Goal: Task Accomplishment & Management: Use online tool/utility

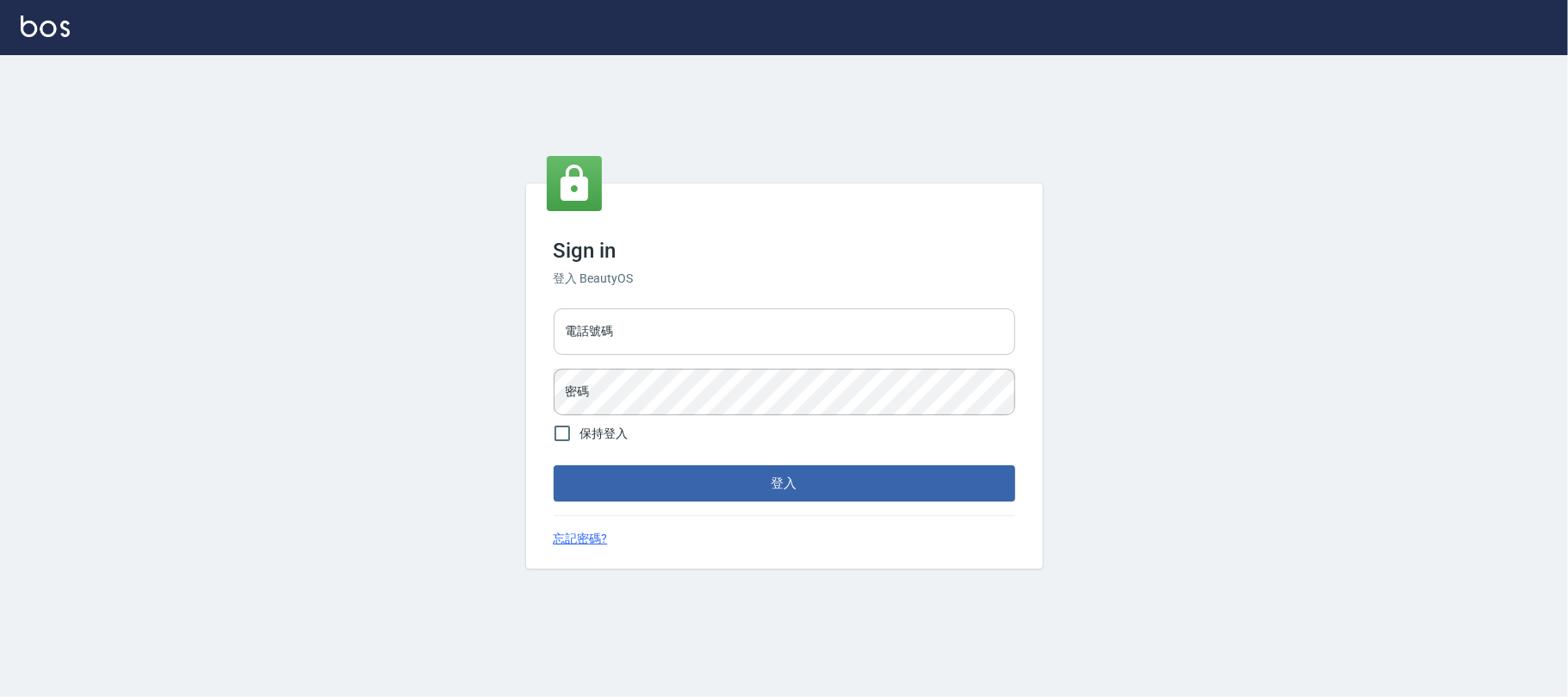
click at [642, 337] on input "電話號碼" at bounding box center [784, 331] width 461 height 46
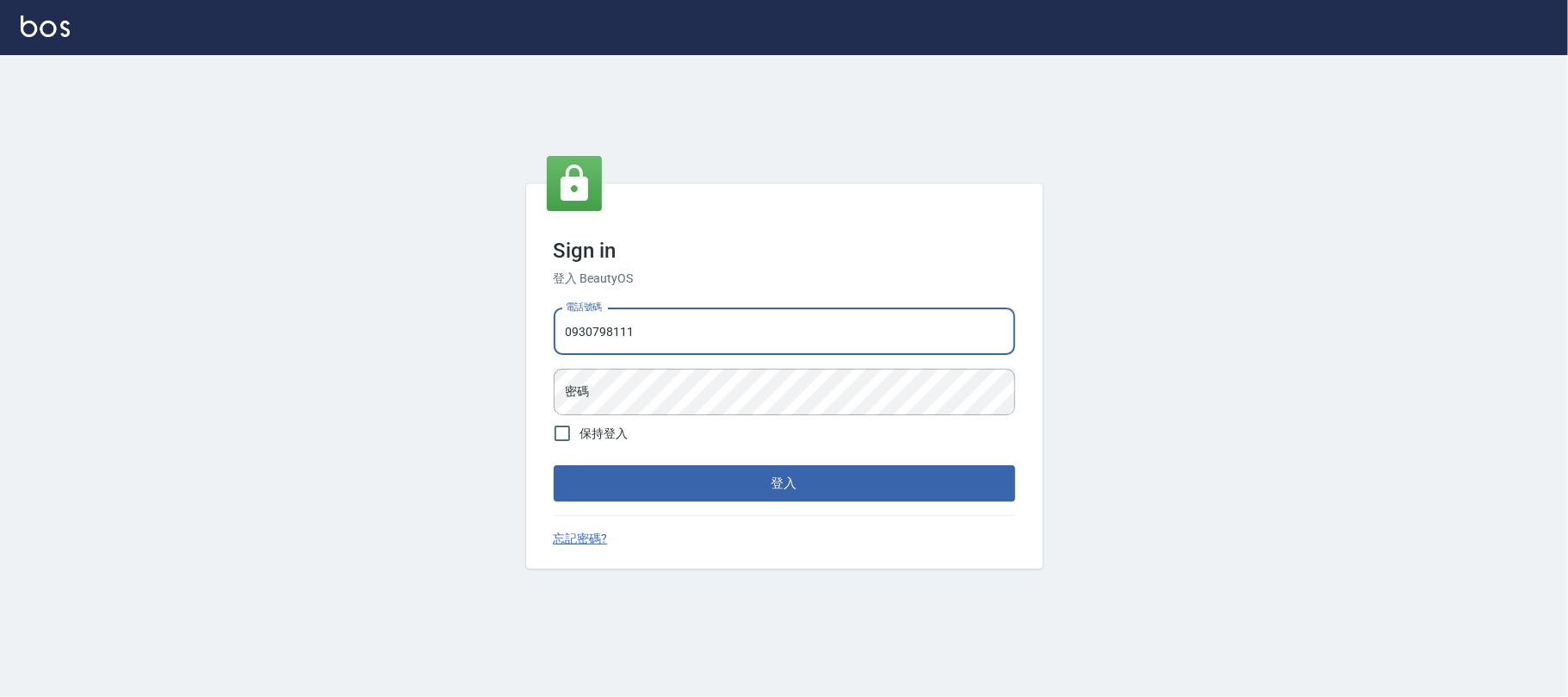
type input "0930798111"
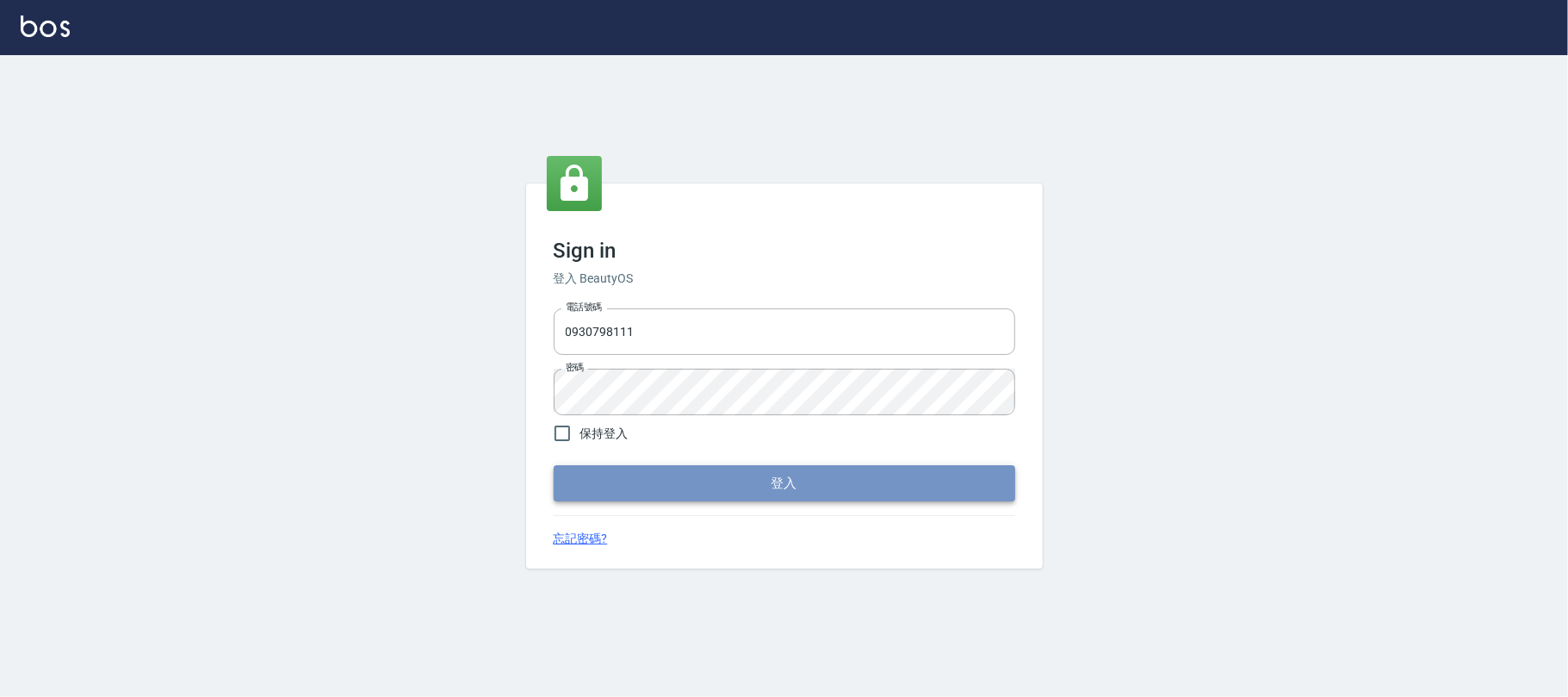
click at [728, 487] on button "登入" at bounding box center [784, 483] width 461 height 36
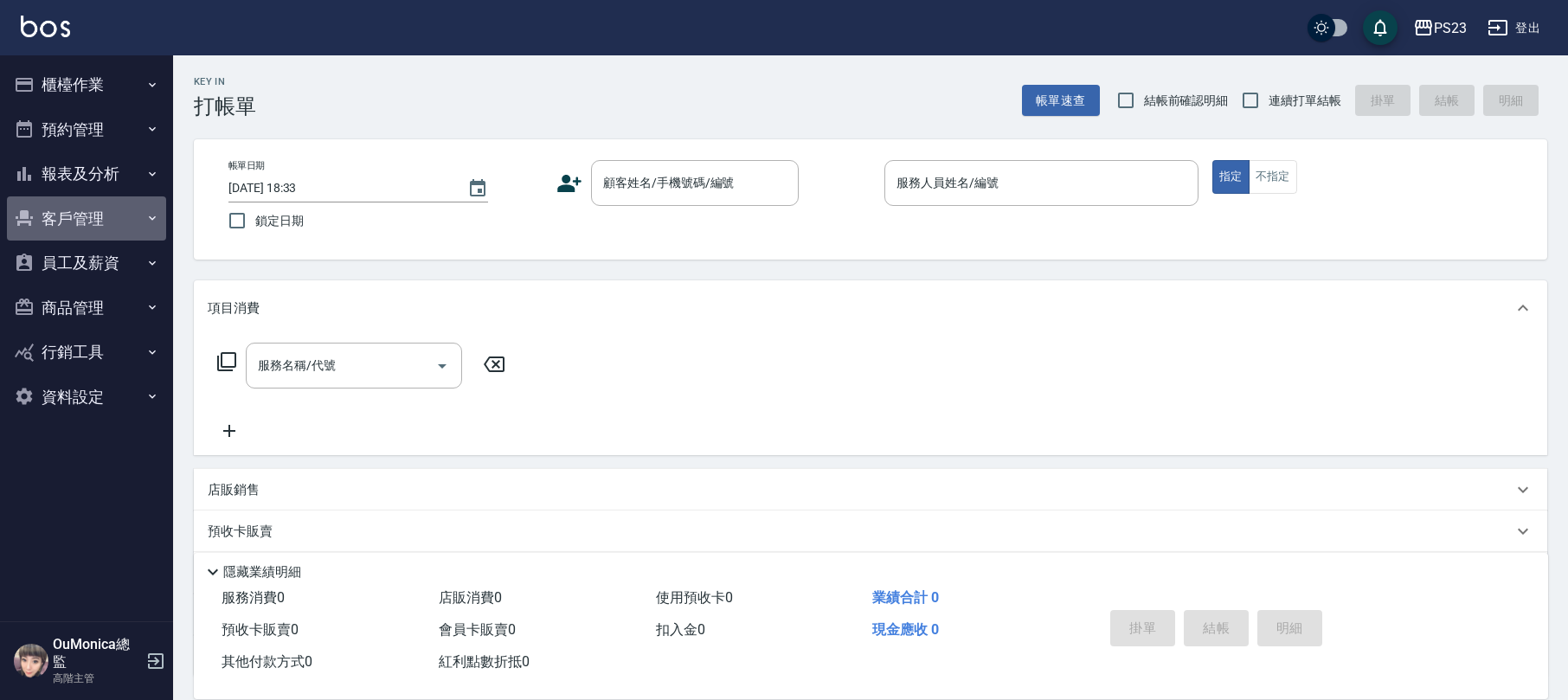
click at [105, 219] on button "客戶管理" at bounding box center [87, 218] width 159 height 45
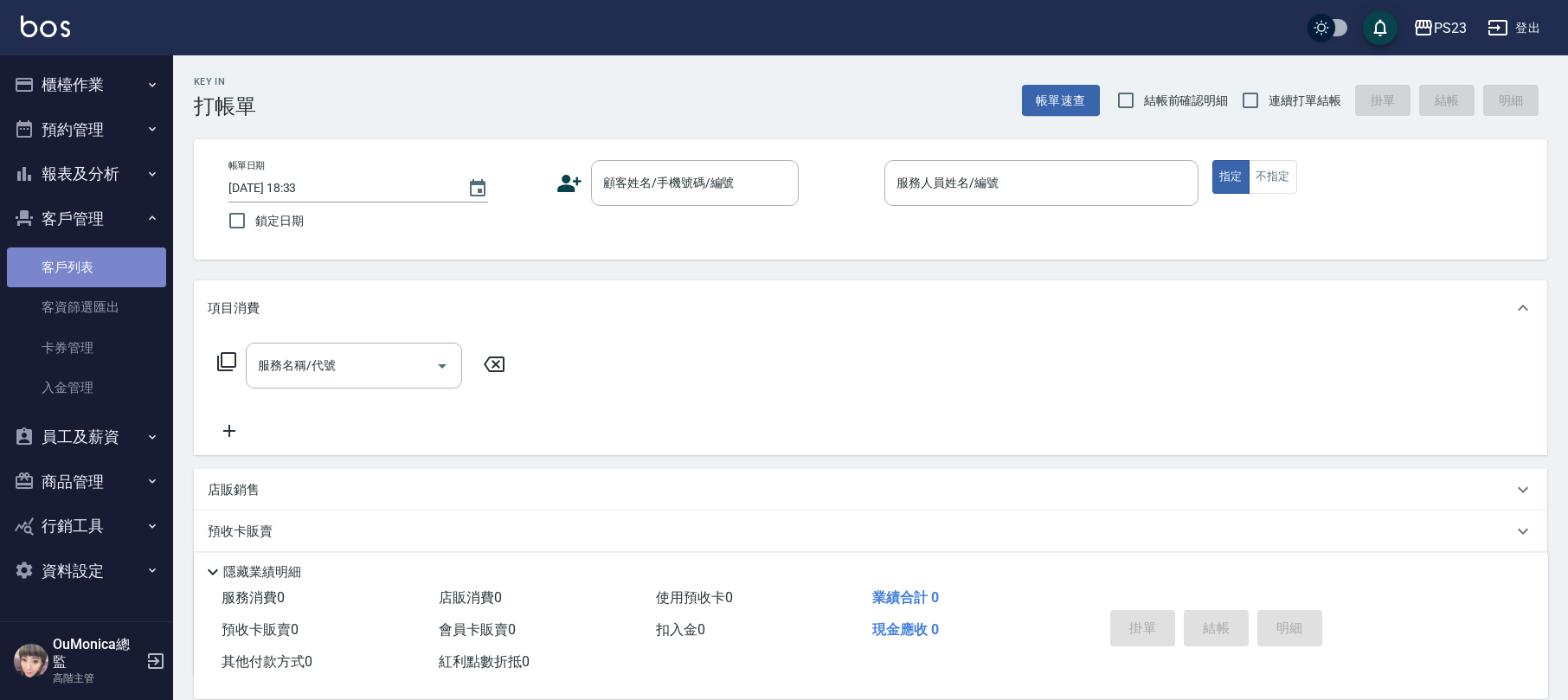
click at [89, 255] on link "客戶列表" at bounding box center [87, 267] width 159 height 40
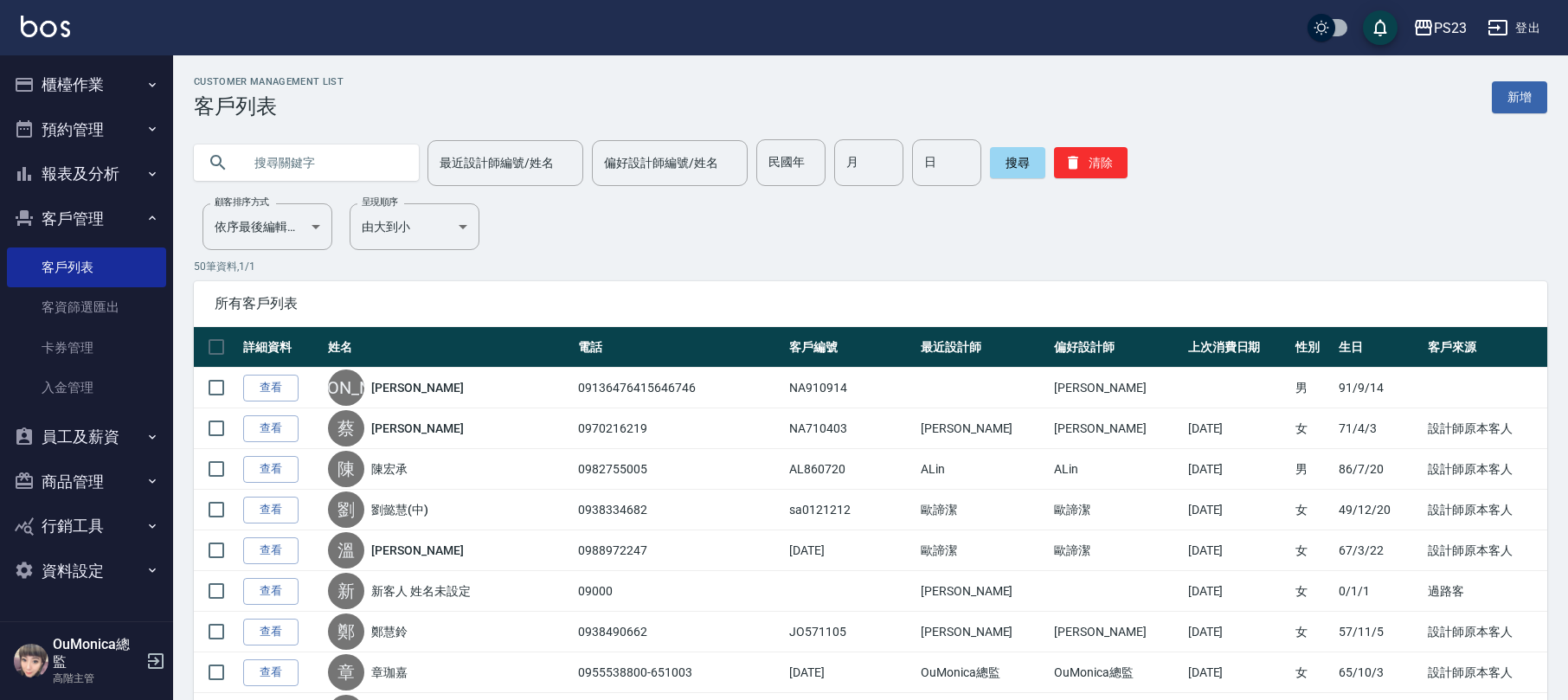
click at [253, 159] on input "text" at bounding box center [323, 162] width 163 height 47
type input "[PERSON_NAME]"
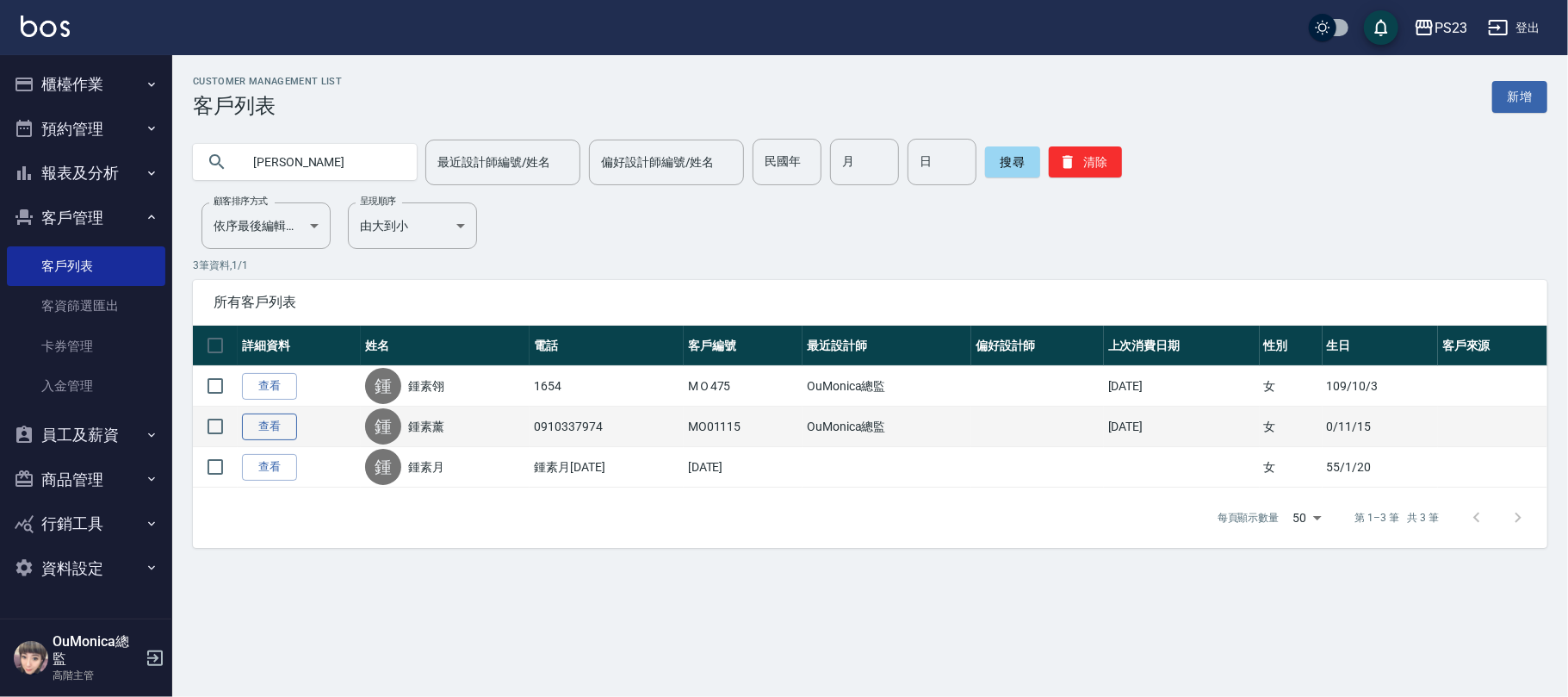
click at [267, 423] on link "查看" at bounding box center [269, 426] width 55 height 26
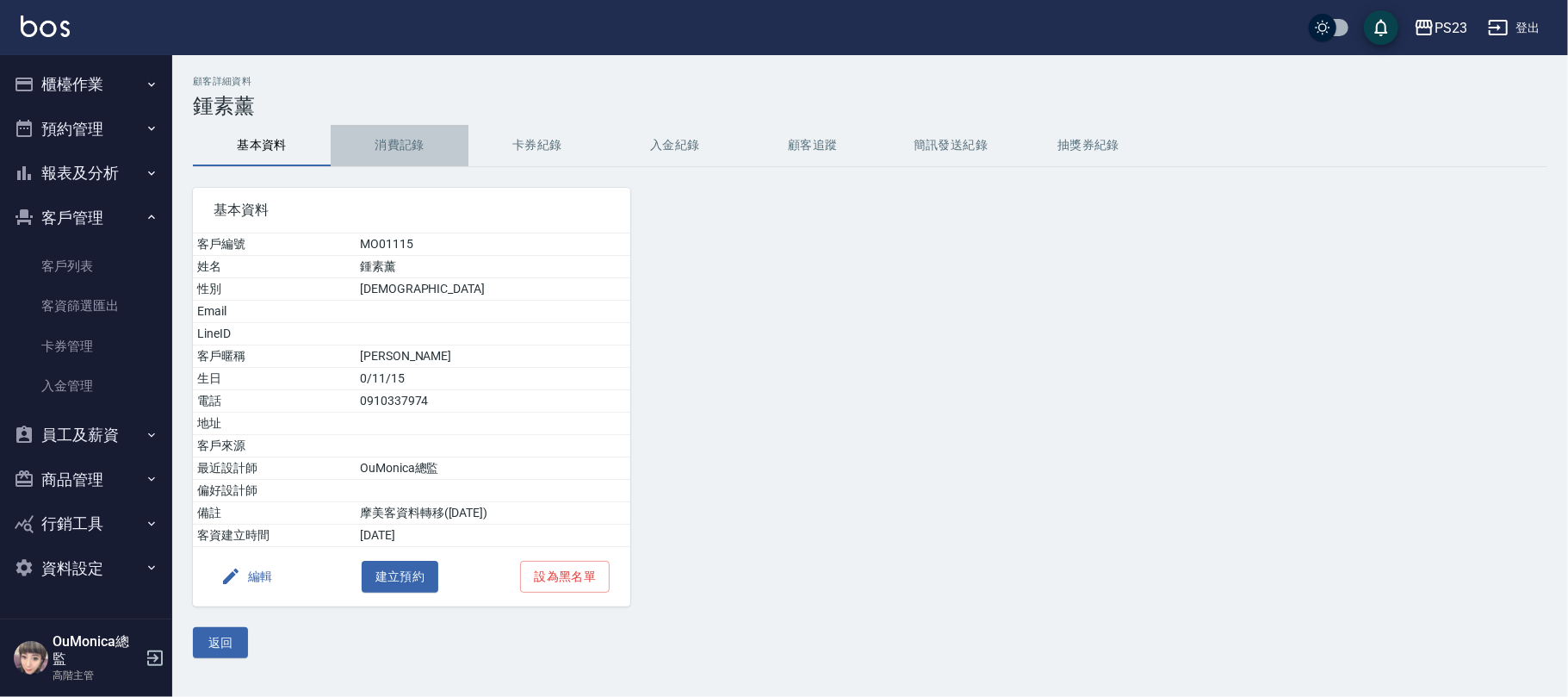
click at [404, 134] on button "消費記錄" at bounding box center [400, 144] width 138 height 41
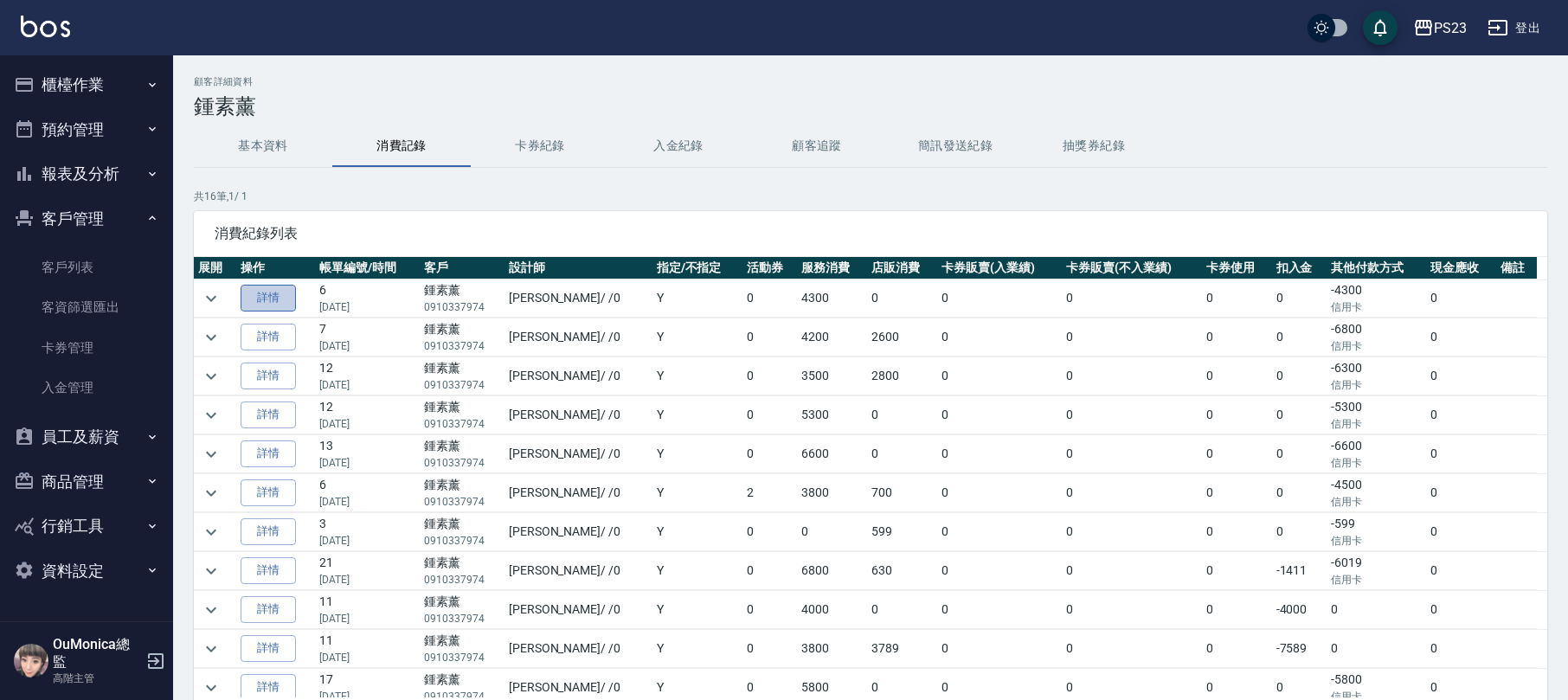
click at [260, 299] on link "詳情" at bounding box center [268, 298] width 56 height 26
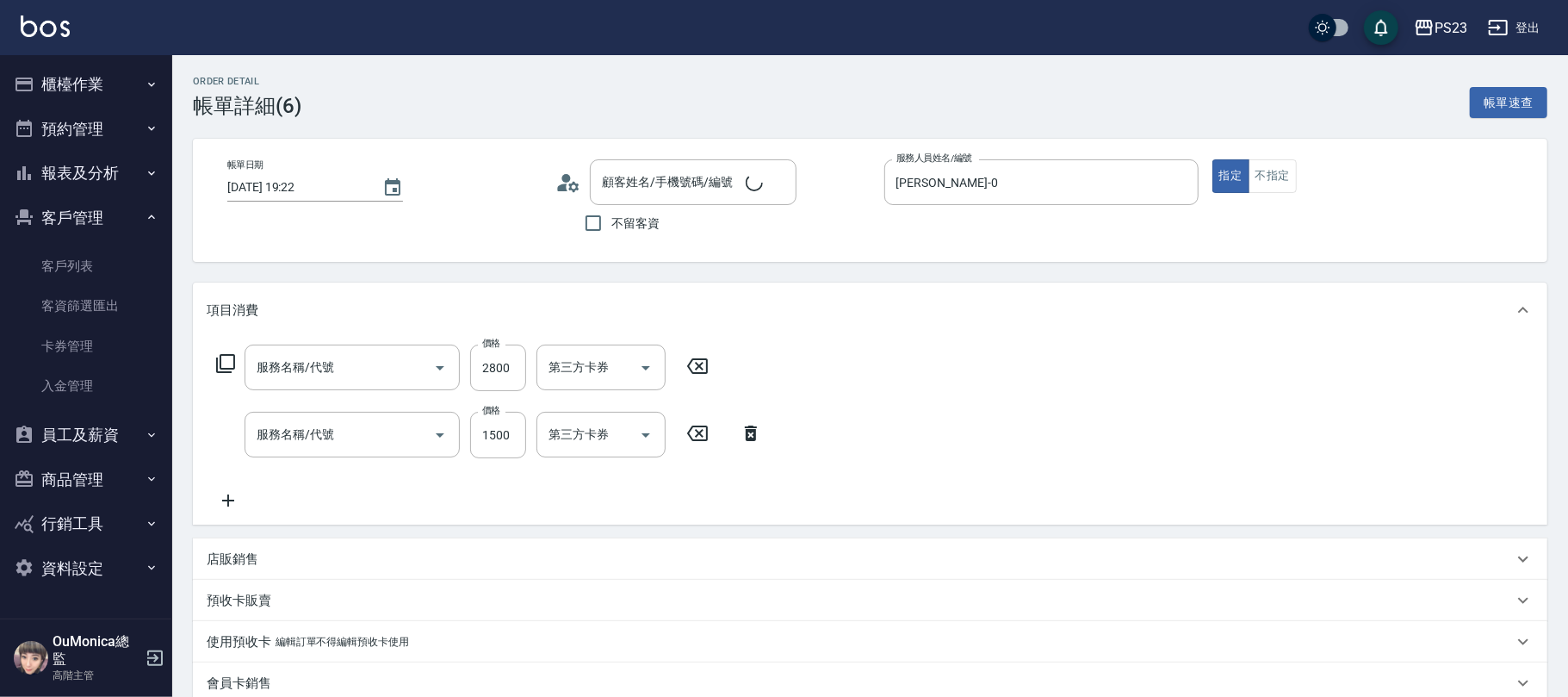
type input "[DATE] 19:22"
type input "[PERSON_NAME]-0"
type input "補染(410)"
type input "指定洗+剪髮1500(306)"
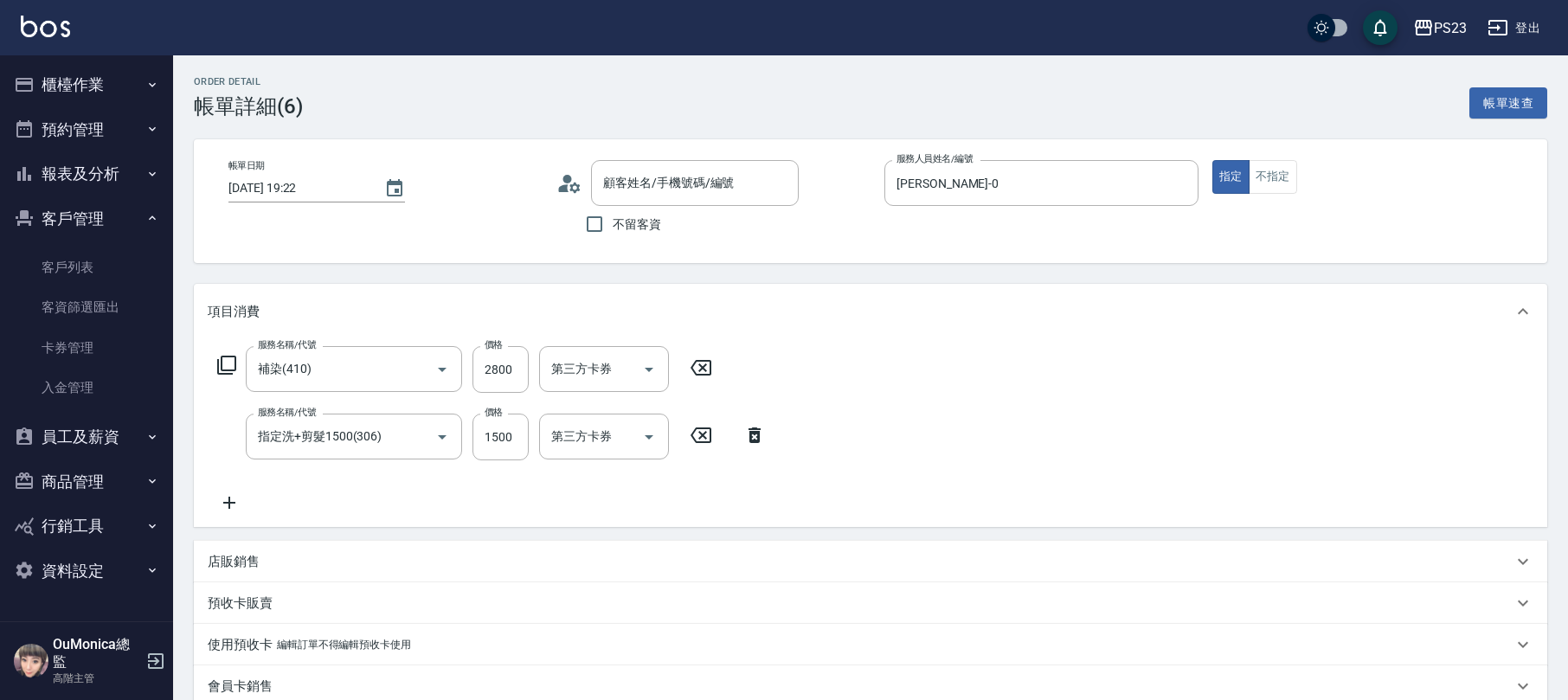
type input "鍾素薰/0910337974/MO01115"
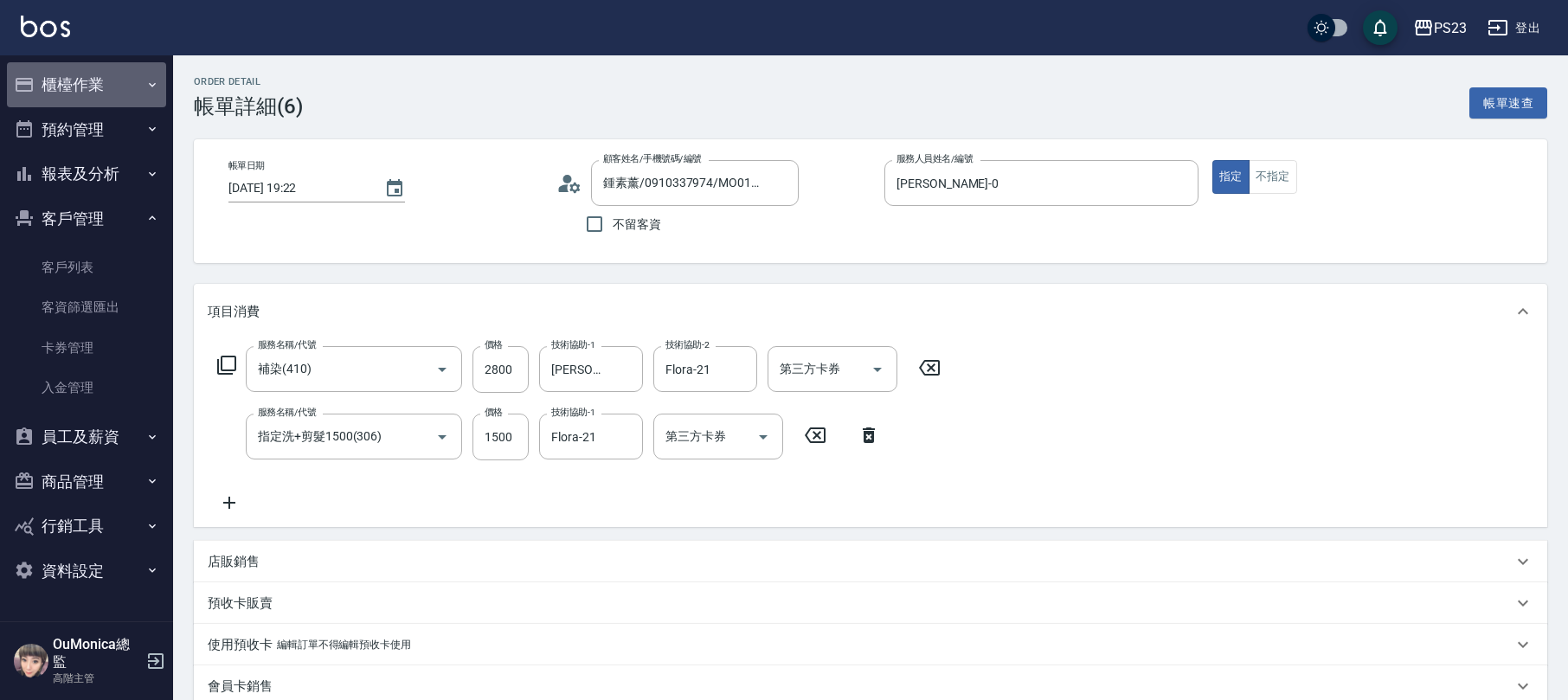
click at [56, 77] on button "櫃檯作業" at bounding box center [87, 84] width 159 height 45
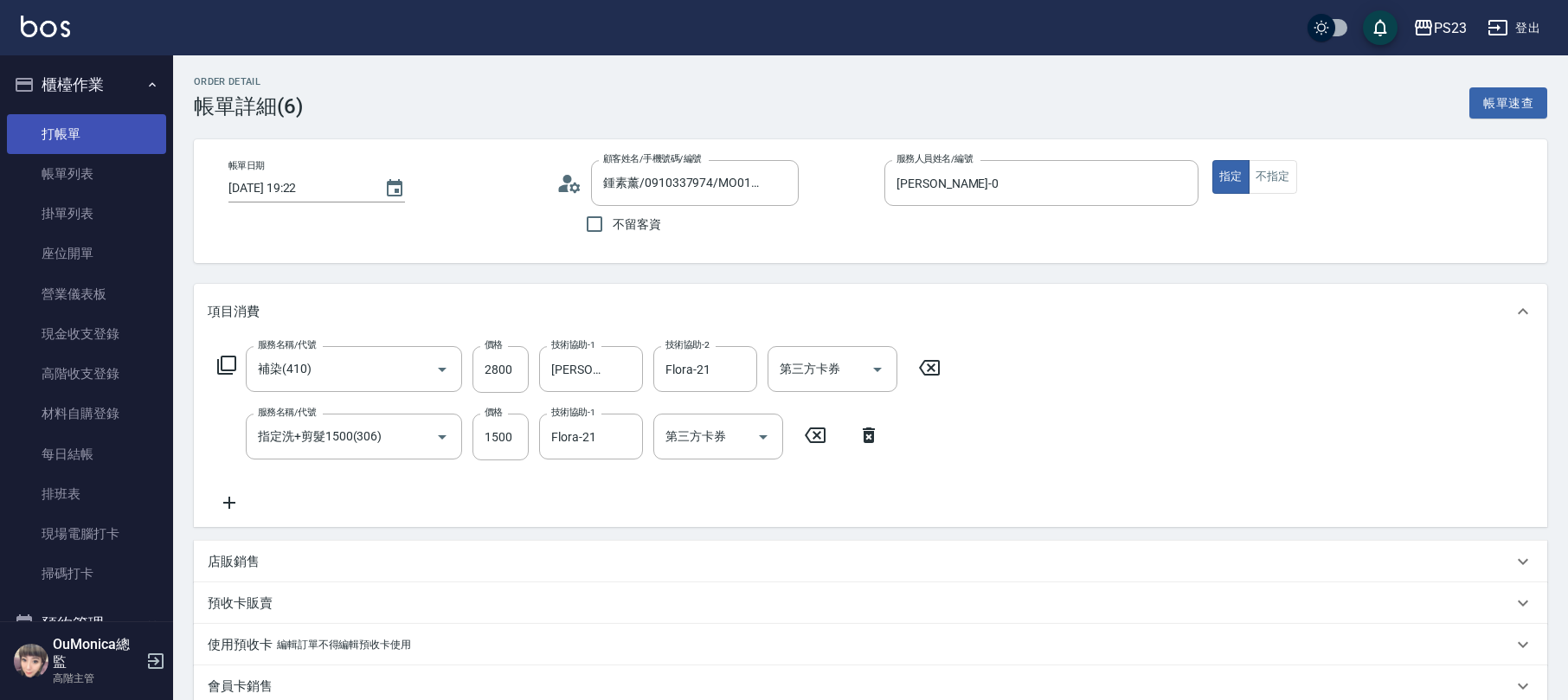
click at [81, 130] on link "打帳單" at bounding box center [87, 134] width 159 height 40
